Goal: Navigation & Orientation: Find specific page/section

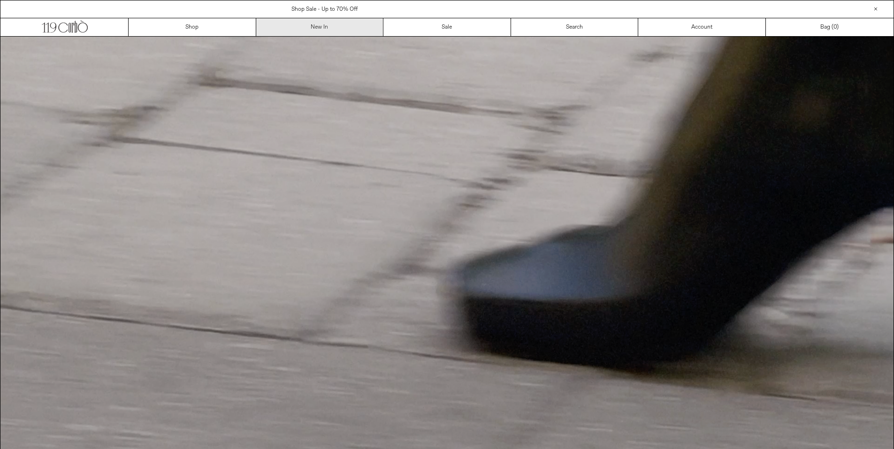
click at [318, 29] on link "New In" at bounding box center [320, 27] width 128 height 18
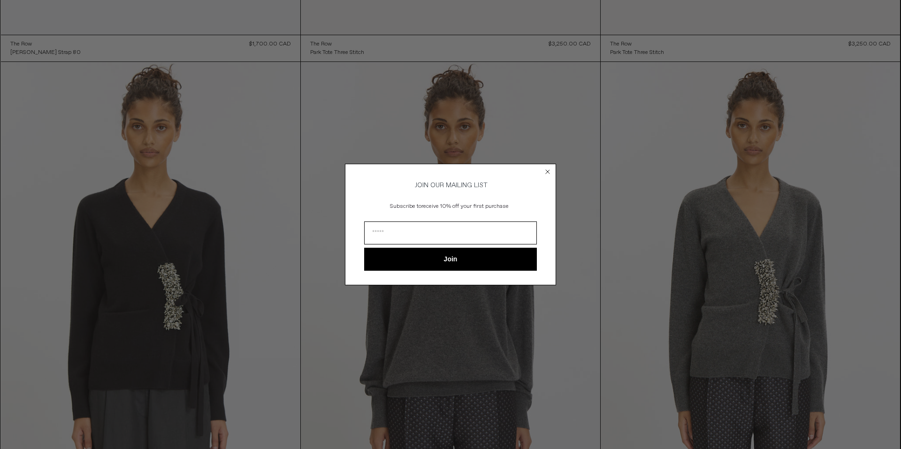
click at [549, 170] on circle "Close dialog" at bounding box center [548, 172] width 9 height 9
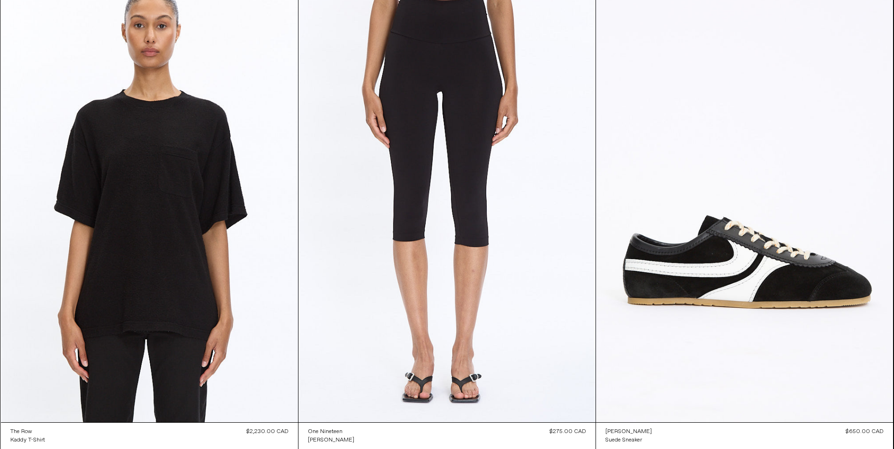
scroll to position [27049, 0]
